Goal: Communication & Community: Answer question/provide support

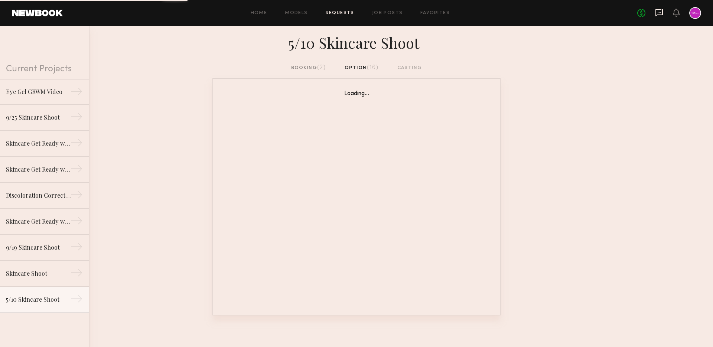
click at [659, 13] on icon at bounding box center [659, 13] width 8 height 8
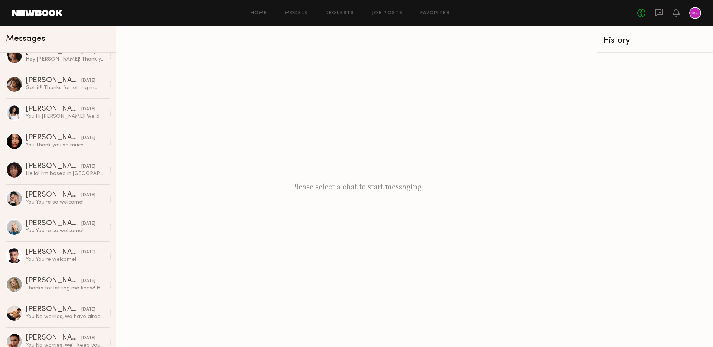
scroll to position [479, 0]
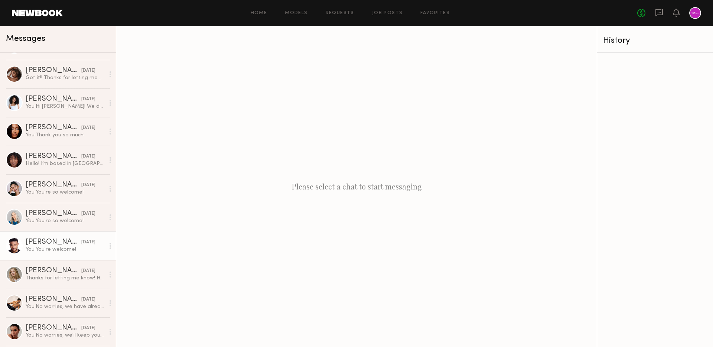
click at [62, 236] on link "[PERSON_NAME] [DATE] You: You're welcome!" at bounding box center [58, 245] width 116 height 29
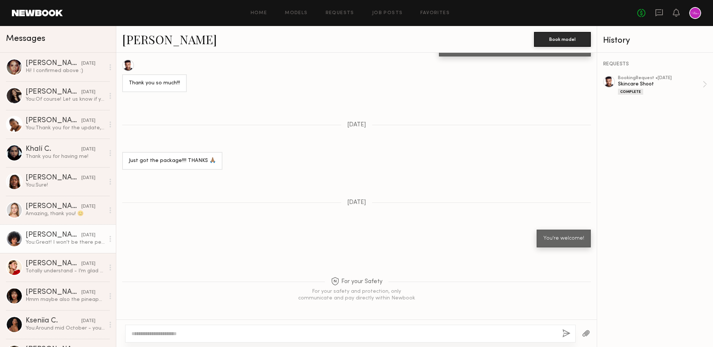
click at [53, 229] on link "[PERSON_NAME] [DATE] You: Great! I won't be there personally but feel free to m…" at bounding box center [58, 238] width 116 height 29
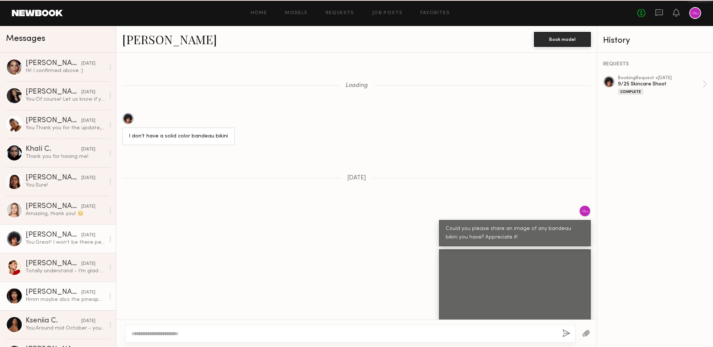
scroll to position [789, 0]
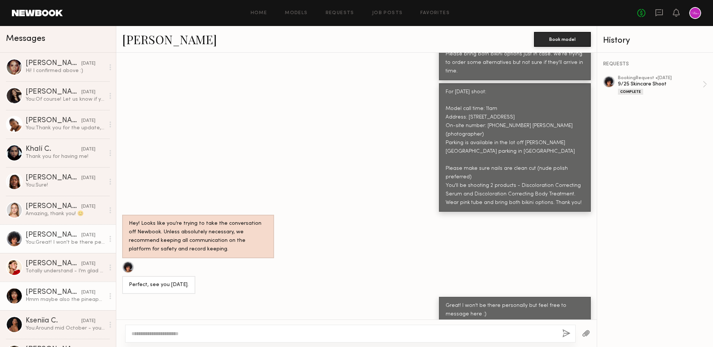
click at [51, 287] on link "[PERSON_NAME] [DATE] Hmm maybe also the pineapple exfoliating powder!" at bounding box center [58, 295] width 116 height 29
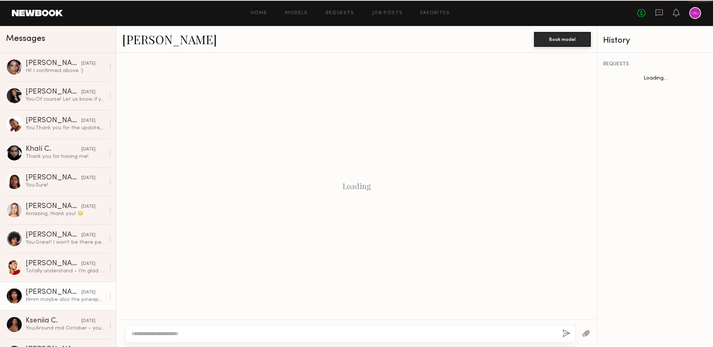
scroll to position [668, 0]
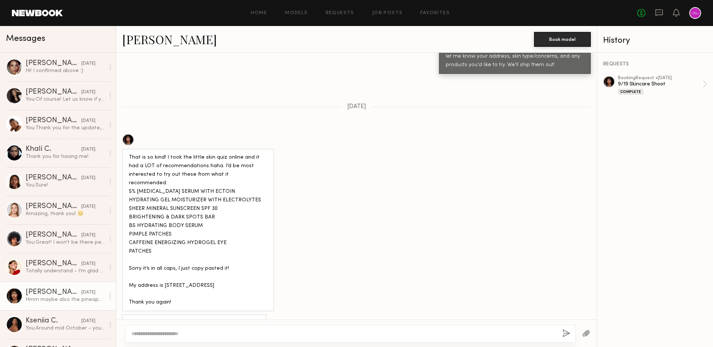
drag, startPoint x: 268, startPoint y: 266, endPoint x: 223, endPoint y: 296, distance: 54.1
click at [134, 155] on div "That is so kind! I took the little skin quiz online and it had a LOT of recomme…" at bounding box center [198, 229] width 152 height 163
click at [301, 290] on div "That is so kind! I took the little skin quiz online and it had a LOT of recomme…" at bounding box center [356, 222] width 480 height 177
drag, startPoint x: 264, startPoint y: 266, endPoint x: 163, endPoint y: 267, distance: 101.0
click at [163, 267] on div "That is so kind! I took the little skin quiz online and it had a LOT of recomme…" at bounding box center [198, 229] width 138 height 153
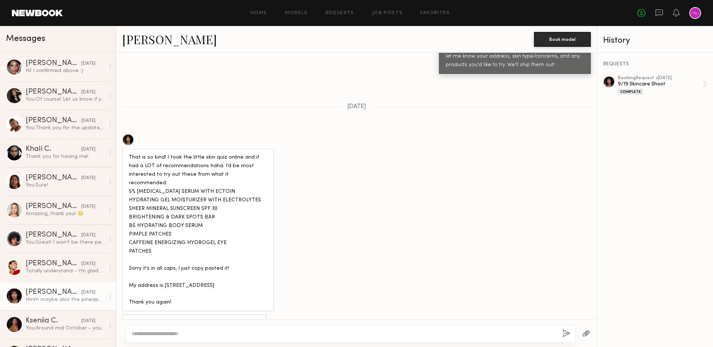
copy div "[STREET_ADDRESS]"
click at [209, 330] on textarea at bounding box center [343, 333] width 425 height 7
click at [222, 331] on textarea at bounding box center [343, 333] width 425 height 7
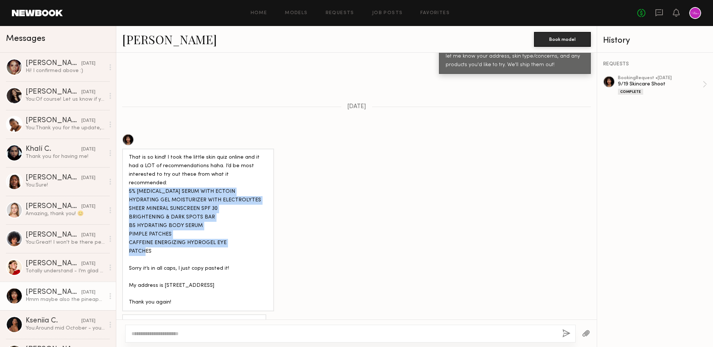
drag, startPoint x: 128, startPoint y: 172, endPoint x: 231, endPoint y: 240, distance: 123.7
click at [231, 240] on div "That is so kind! I took the little skin quiz online and it had a LOT of recomme…" at bounding box center [198, 229] width 138 height 153
copy div "5% [MEDICAL_DATA] SERUM WITH ECTOIN HYDRATING GEL MOISTURIZER WITH ELECTROLYTES…"
drag, startPoint x: 163, startPoint y: 267, endPoint x: 268, endPoint y: 271, distance: 105.5
click at [268, 271] on div "That is so kind! I took the little skin quiz online and it had a LOT of recomme…" at bounding box center [198, 229] width 152 height 163
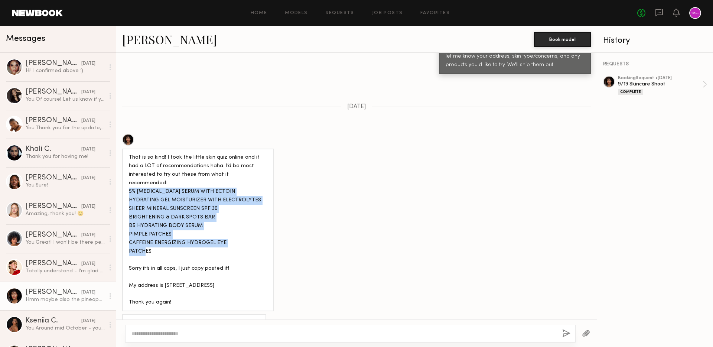
copy div "[STREET_ADDRESS]"
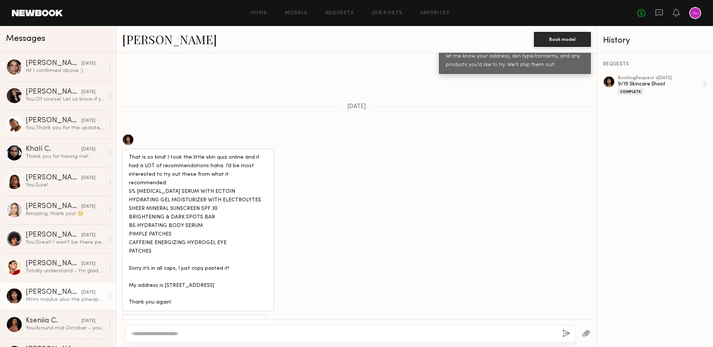
click at [245, 343] on div at bounding box center [356, 332] width 480 height 27
click at [230, 330] on textarea at bounding box center [343, 333] width 425 height 7
type textarea "**********"
click at [560, 330] on div "**********" at bounding box center [350, 333] width 450 height 18
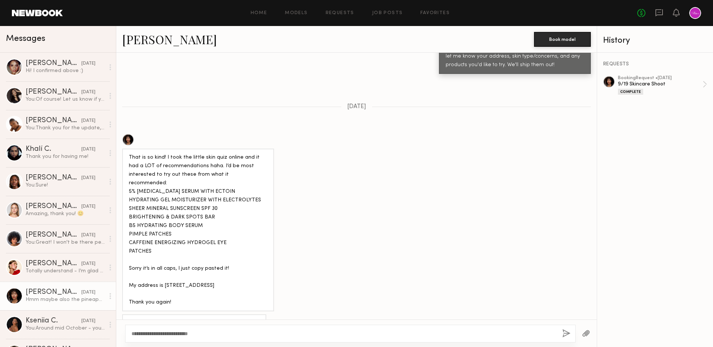
click at [567, 333] on button "button" at bounding box center [566, 333] width 8 height 9
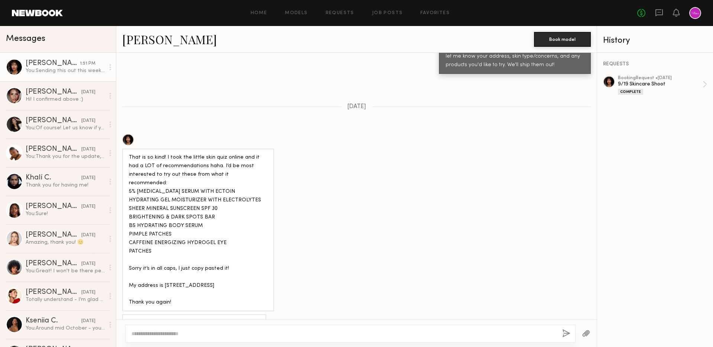
scroll to position [801, 0]
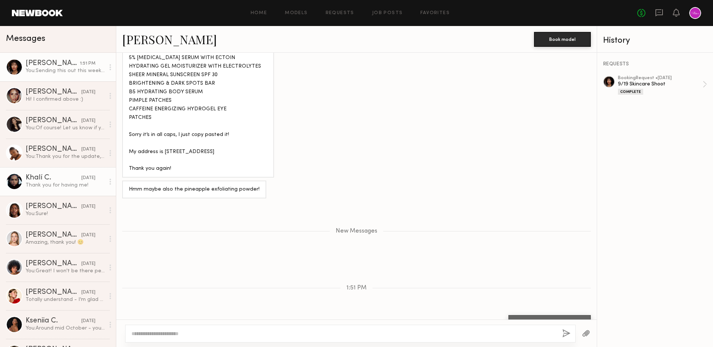
click at [63, 183] on div "Thank you for having me!" at bounding box center [65, 185] width 79 height 7
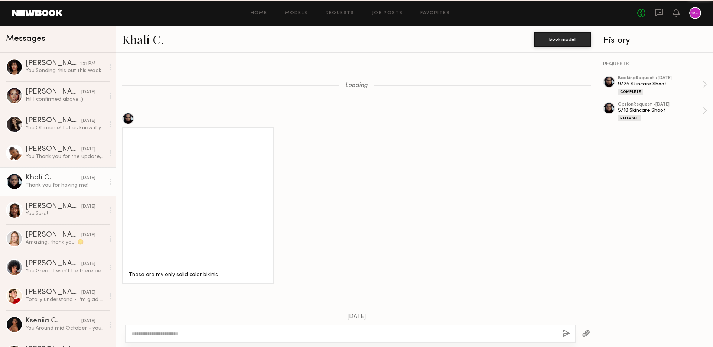
scroll to position [535, 0]
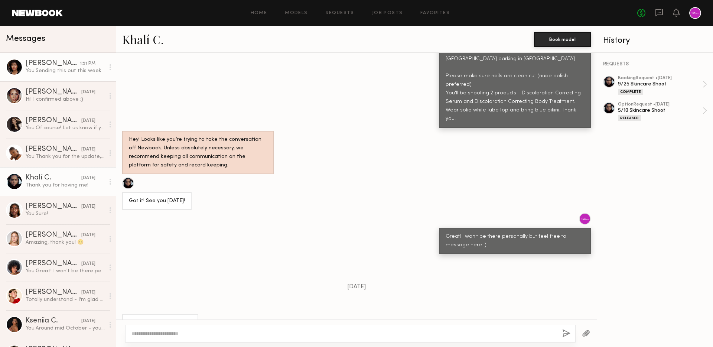
click at [53, 66] on div "[PERSON_NAME]" at bounding box center [53, 63] width 54 height 7
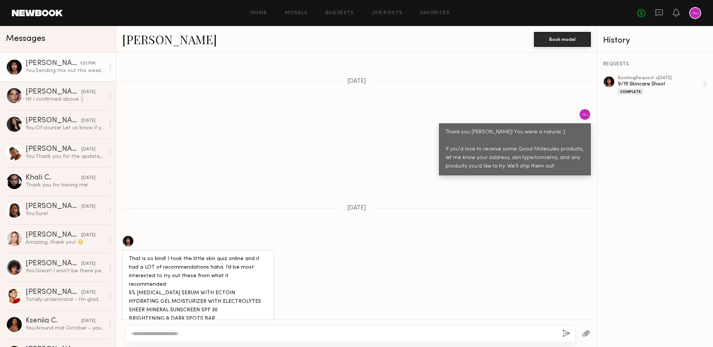
scroll to position [555, 0]
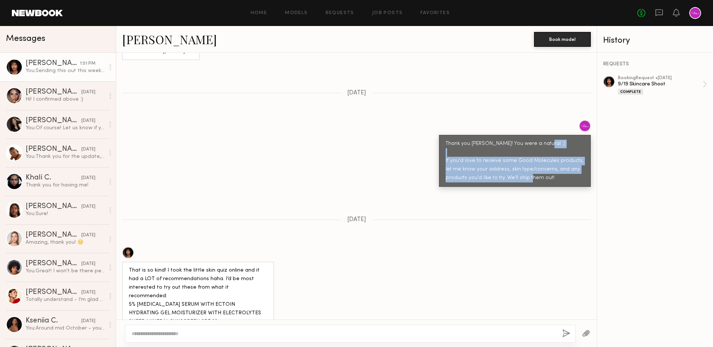
drag, startPoint x: 444, startPoint y: 151, endPoint x: 565, endPoint y: 174, distance: 123.6
click at [565, 174] on div "Thank you [PERSON_NAME]! You were a natural :) If you'd love to receive some Go…" at bounding box center [515, 161] width 152 height 52
click at [559, 166] on div "Thank you [PERSON_NAME]! You were a natural :) If you'd love to receive some Go…" at bounding box center [514, 161] width 138 height 43
drag, startPoint x: 553, startPoint y: 168, endPoint x: 437, endPoint y: 152, distance: 117.7
click at [437, 152] on div "Thank you [PERSON_NAME]! You were a natural :) If you'd love to receive some Go…" at bounding box center [356, 153] width 480 height 67
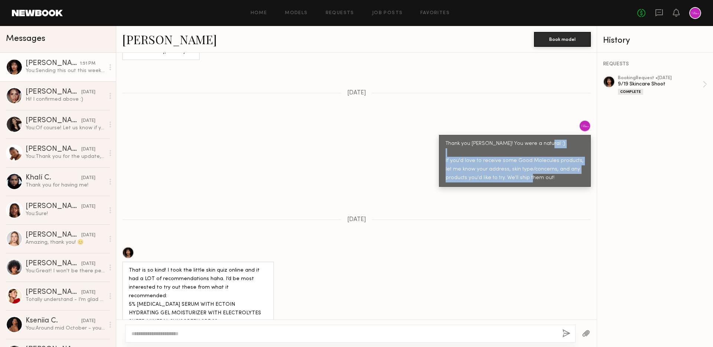
copy div "If you'd love to receive some Good Molecules products, let me know your address…"
click at [50, 185] on div "Thank you for having me!" at bounding box center [65, 185] width 79 height 7
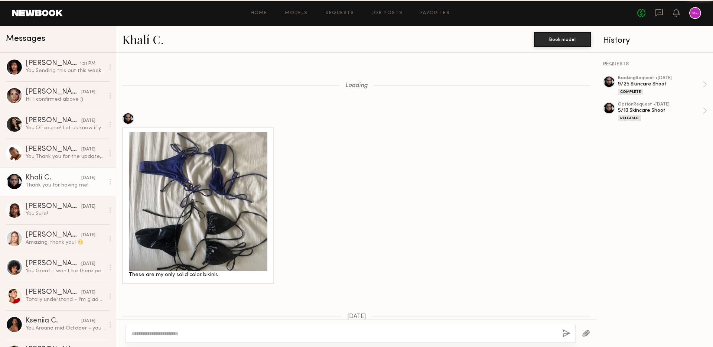
scroll to position [535, 0]
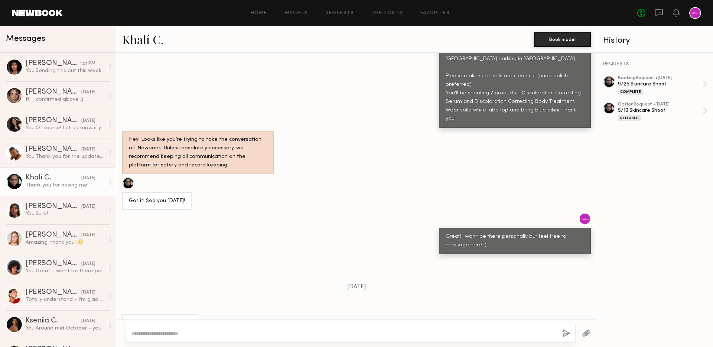
click at [232, 330] on textarea at bounding box center [343, 333] width 425 height 7
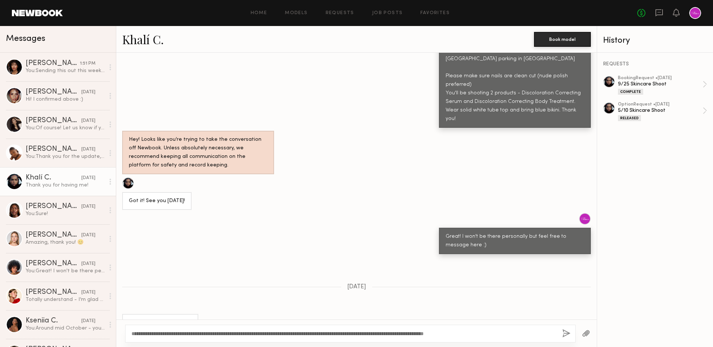
click at [141, 332] on textarea "**********" at bounding box center [343, 333] width 425 height 7
type textarea "**********"
click at [564, 333] on button "button" at bounding box center [566, 333] width 8 height 9
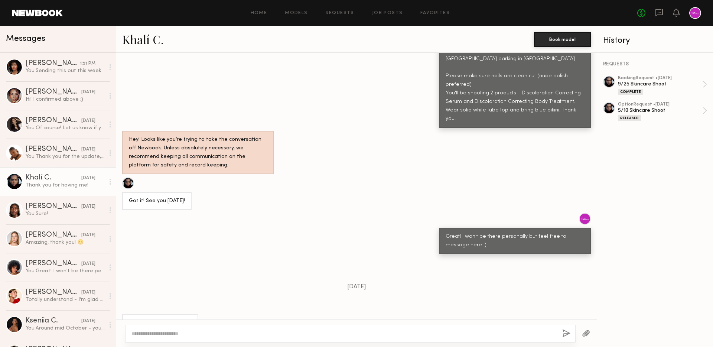
scroll to position [709, 0]
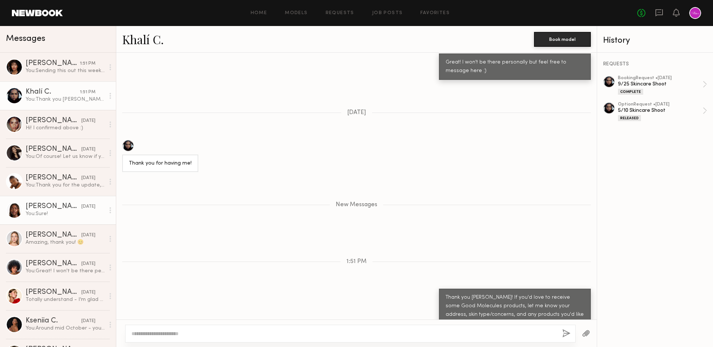
click at [52, 208] on div "[PERSON_NAME]" at bounding box center [54, 206] width 56 height 7
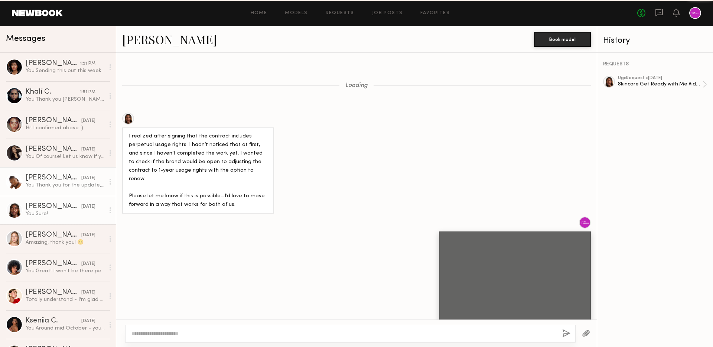
scroll to position [835, 0]
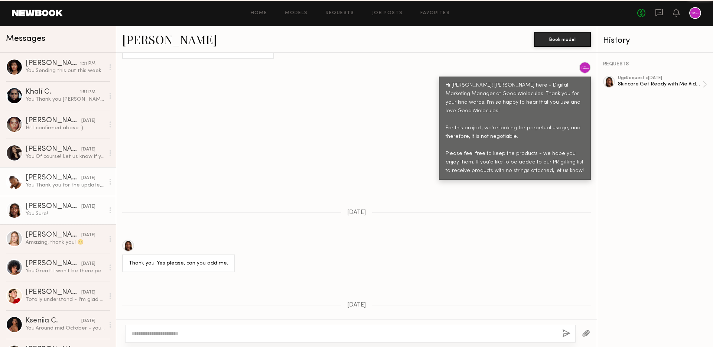
click at [48, 185] on div "You: Thank you for the update, [PERSON_NAME]! Looking forward to seeing your vi…" at bounding box center [65, 185] width 79 height 7
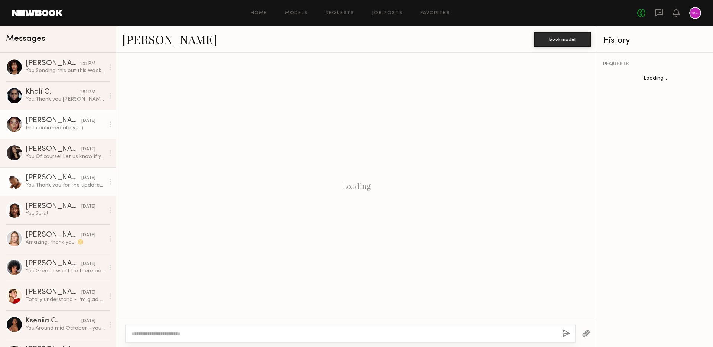
scroll to position [395, 0]
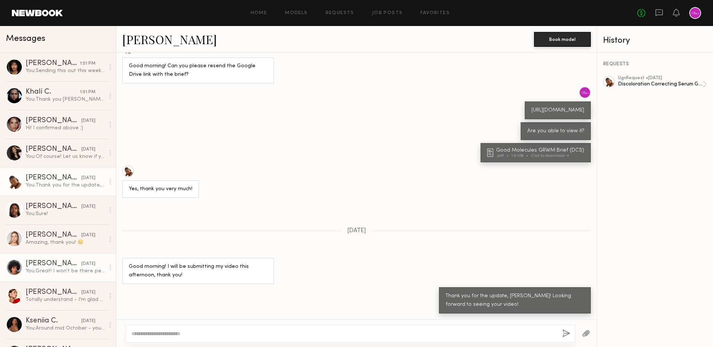
click at [45, 278] on link "[PERSON_NAME] [DATE] You: Great! I won't be there personally but feel free to m…" at bounding box center [58, 267] width 116 height 29
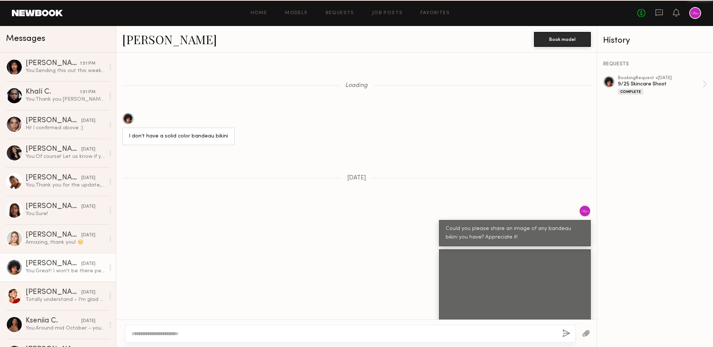
scroll to position [789, 0]
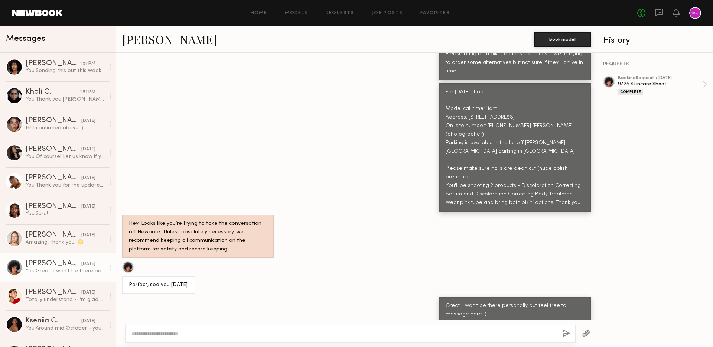
click at [74, 273] on div "You: Great! I won't be there personally but feel free to message here :)" at bounding box center [65, 270] width 79 height 7
click at [220, 337] on div at bounding box center [350, 333] width 450 height 18
click at [212, 335] on textarea at bounding box center [343, 333] width 425 height 7
paste textarea "**********"
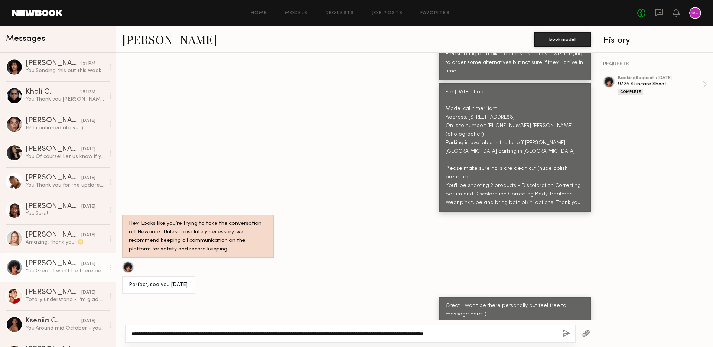
click at [151, 335] on textarea "**********" at bounding box center [343, 333] width 425 height 7
type textarea "**********"
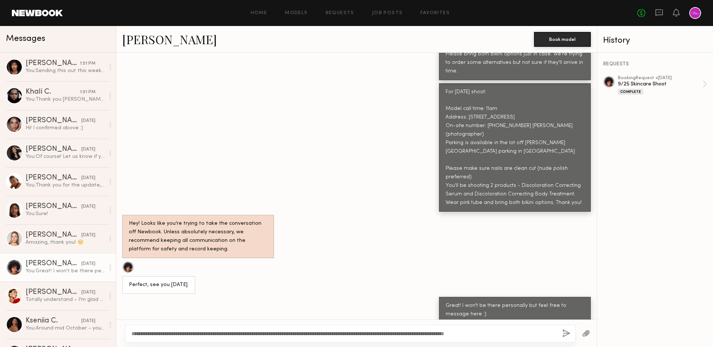
click at [564, 333] on button "button" at bounding box center [566, 333] width 8 height 9
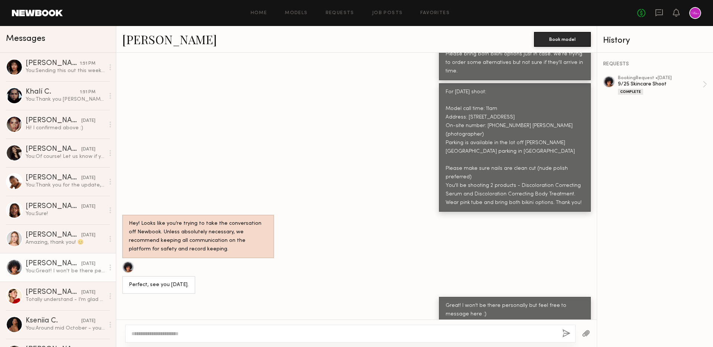
scroll to position [954, 0]
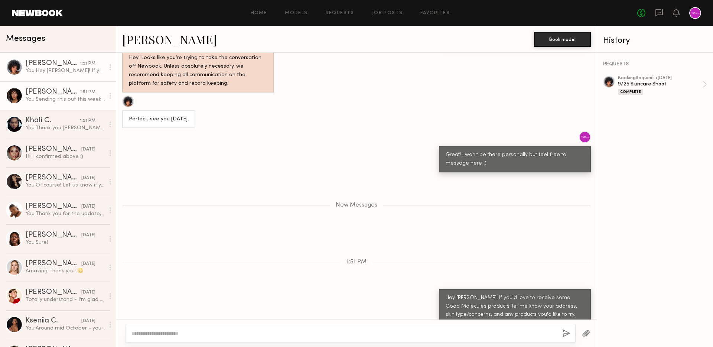
click at [61, 102] on div "You: Sending this out this week! :)" at bounding box center [65, 99] width 79 height 7
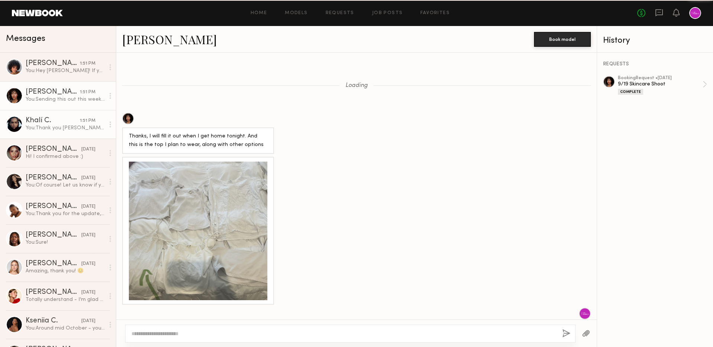
scroll to position [745, 0]
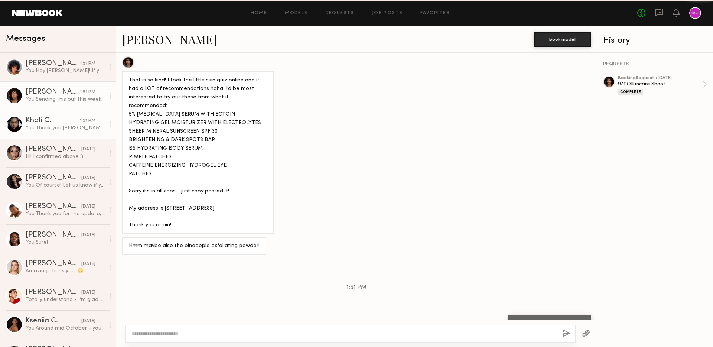
click at [74, 127] on div "You: Thank you [PERSON_NAME]! If you'd love to receive some Good Molecules prod…" at bounding box center [65, 127] width 79 height 7
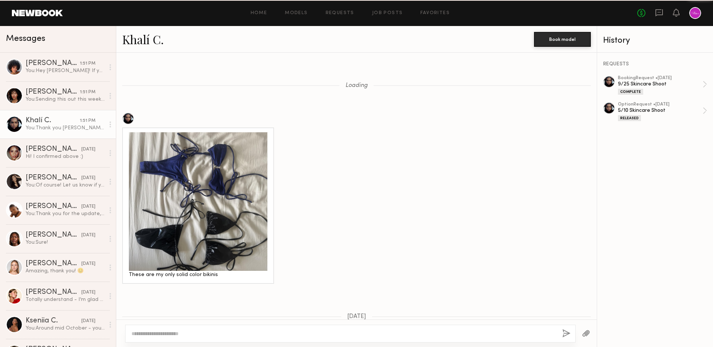
scroll to position [653, 0]
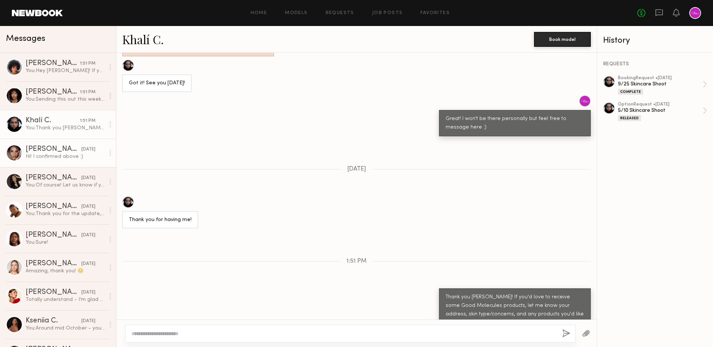
click at [80, 162] on link "[PERSON_NAME] [DATE] Hi! I confirmed above :)" at bounding box center [58, 152] width 116 height 29
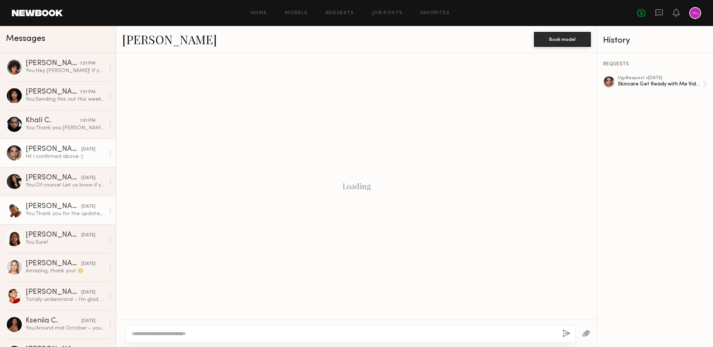
scroll to position [488, 0]
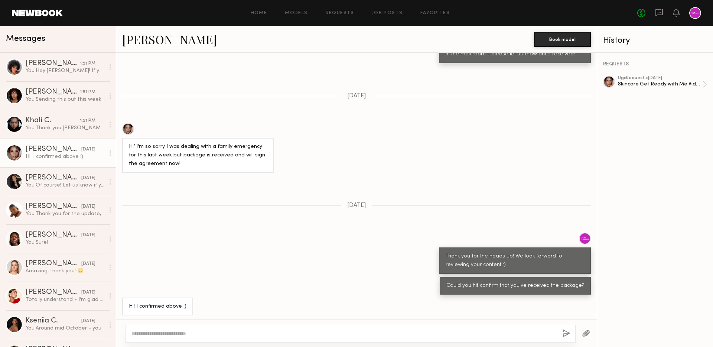
click at [265, 332] on textarea at bounding box center [343, 333] width 425 height 7
click at [306, 331] on textarea at bounding box center [343, 333] width 425 height 7
click at [670, 86] on div "Skincare Get Ready with Me Video (Body Treatment)" at bounding box center [660, 84] width 85 height 7
click at [265, 329] on div at bounding box center [350, 333] width 450 height 18
click at [276, 336] on textarea at bounding box center [343, 333] width 425 height 7
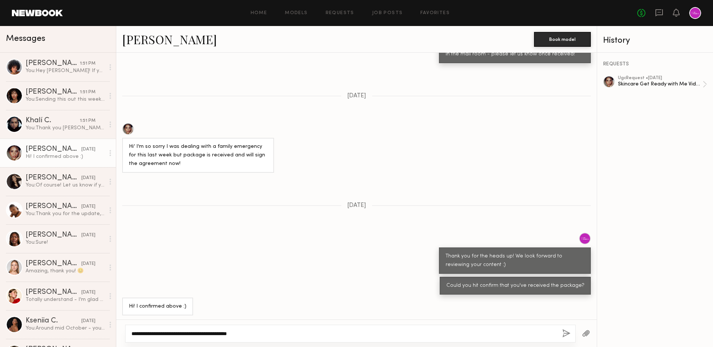
click at [165, 333] on textarea "**********" at bounding box center [343, 333] width 425 height 7
type textarea "**********"
click at [562, 334] on button "button" at bounding box center [566, 333] width 8 height 9
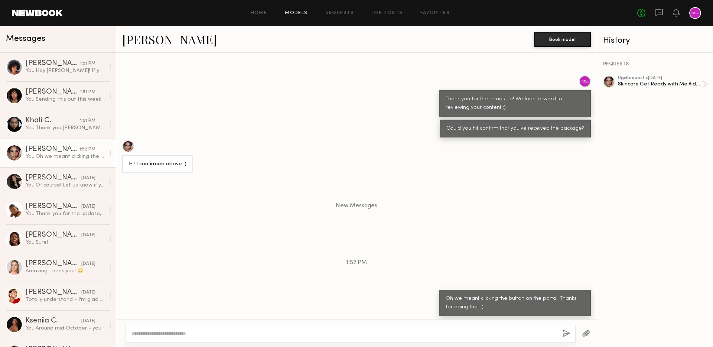
click at [303, 13] on link "Models" at bounding box center [296, 13] width 23 height 5
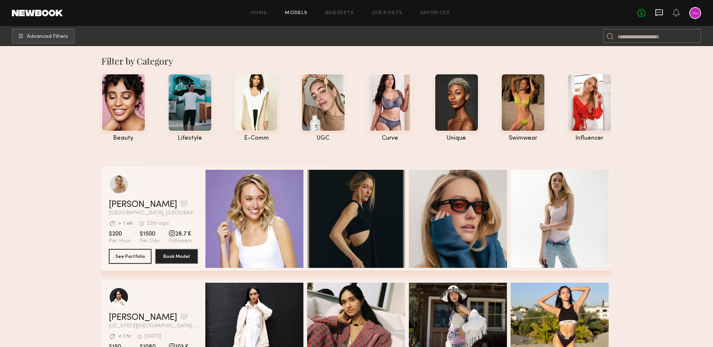
click at [656, 13] on icon at bounding box center [659, 13] width 8 height 8
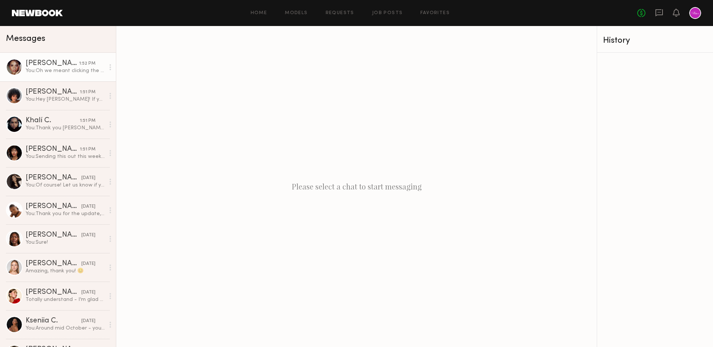
click at [63, 66] on div "[PERSON_NAME]" at bounding box center [52, 63] width 53 height 7
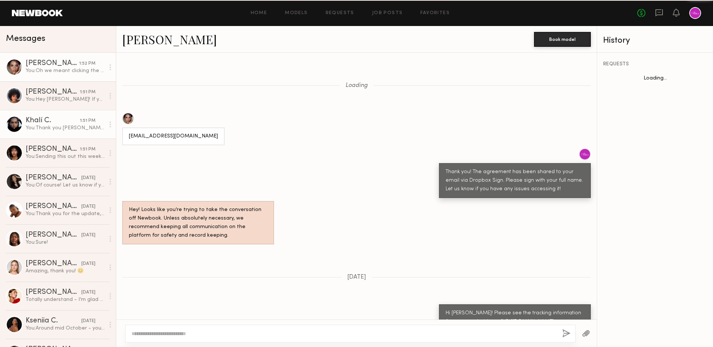
scroll to position [588, 0]
